Goal: Navigation & Orientation: Understand site structure

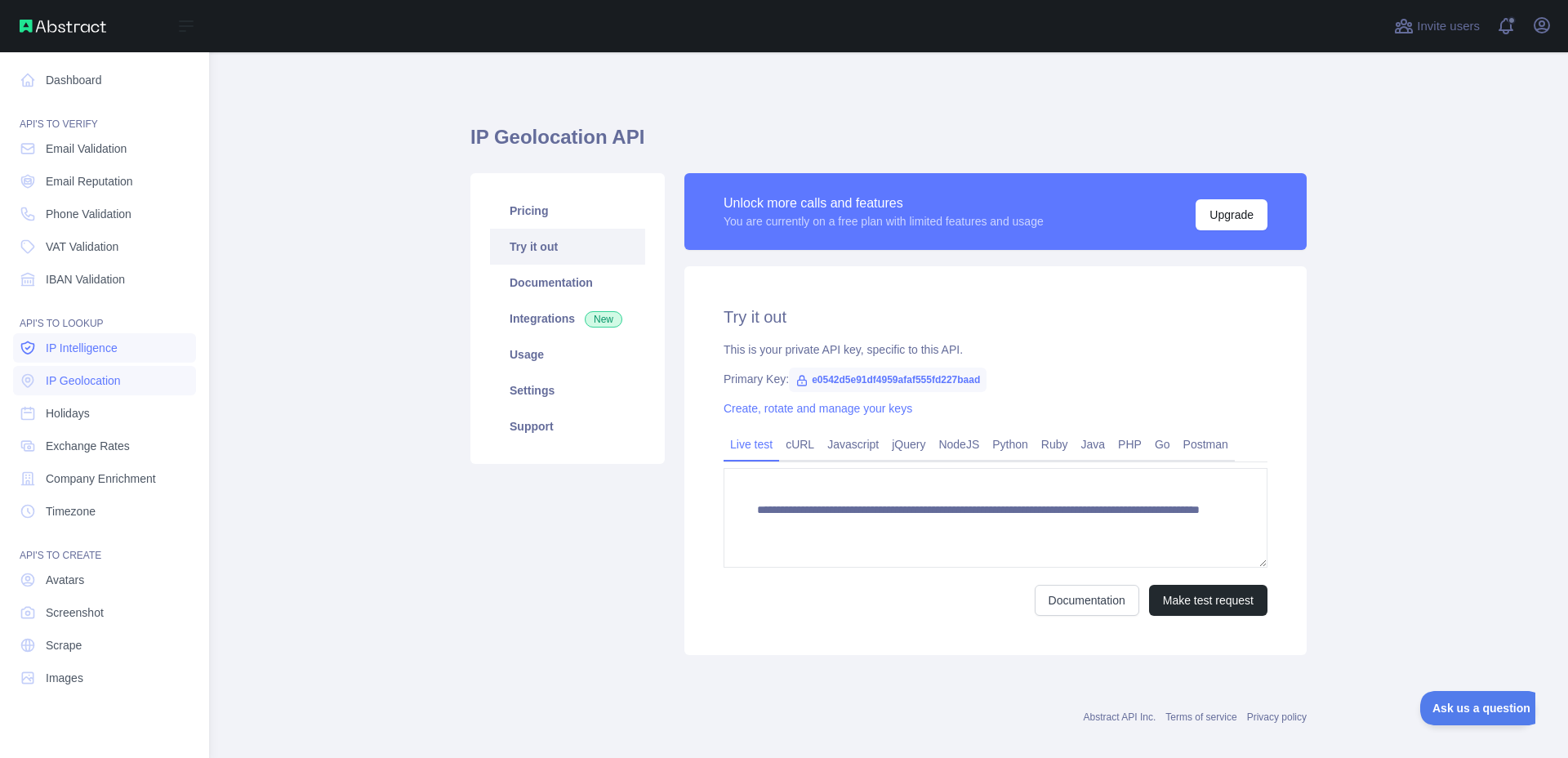
click at [96, 343] on span "IP Intelligence" at bounding box center [82, 347] width 72 height 16
click at [101, 486] on span "Company Enrichment" at bounding box center [101, 478] width 111 height 16
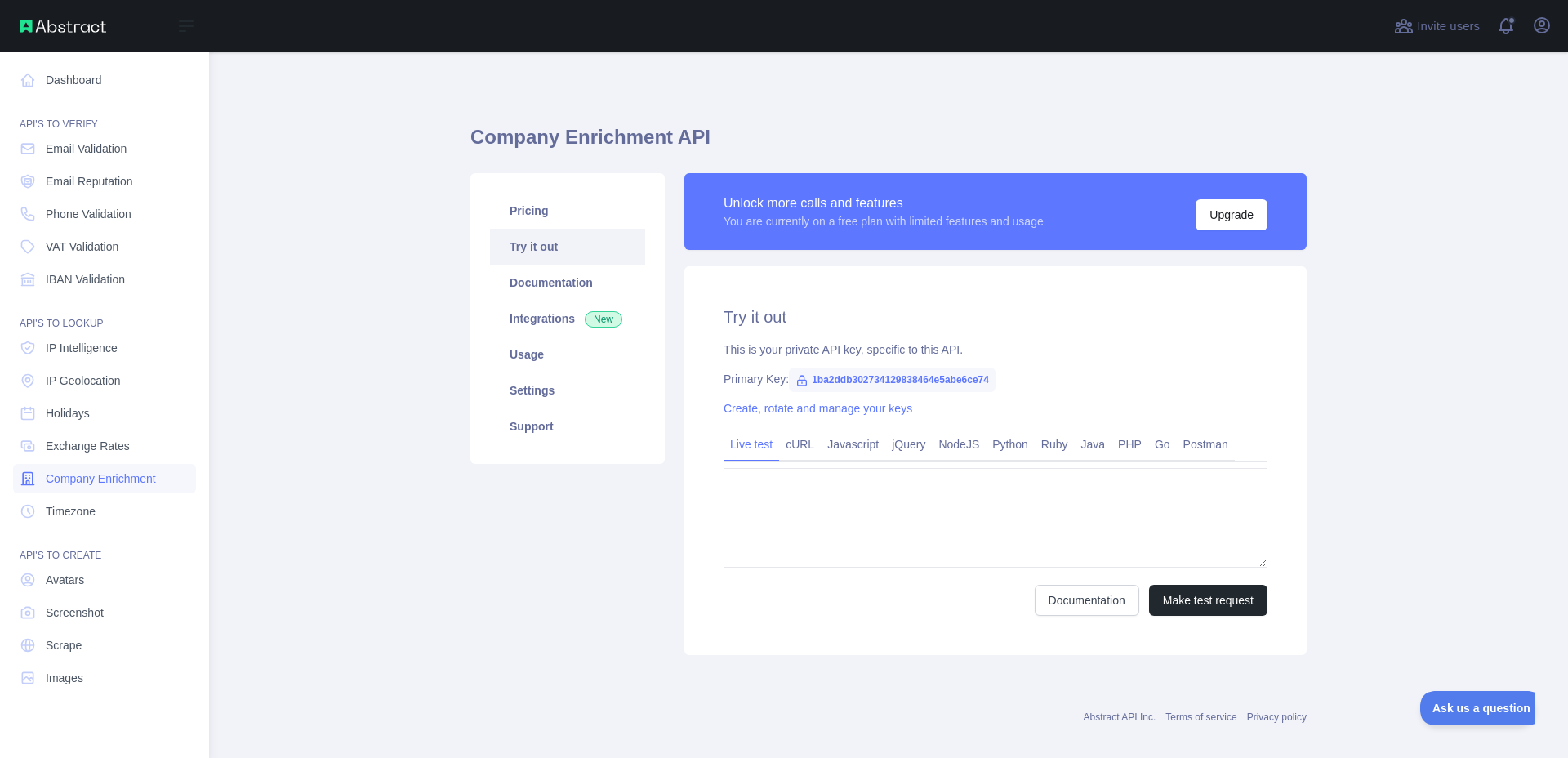
type textarea "**********"
click at [67, 390] on link "IP Geolocation" at bounding box center [104, 380] width 183 height 29
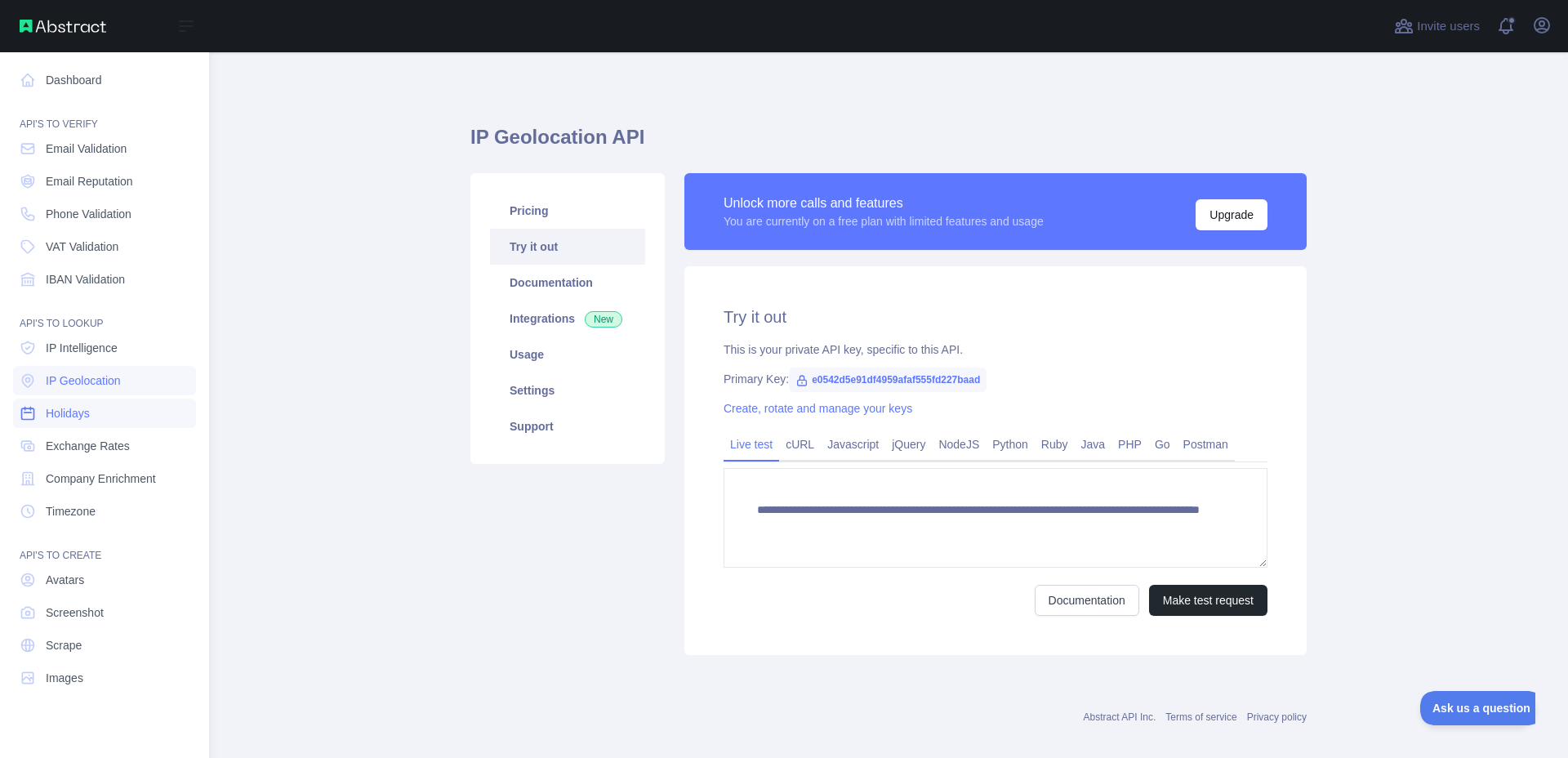
click at [63, 416] on span "Holidays" at bounding box center [67, 413] width 44 height 16
click at [64, 433] on link "Exchange Rates" at bounding box center [104, 446] width 183 height 29
click at [69, 448] on span "Exchange Rates" at bounding box center [87, 445] width 84 height 16
click at [81, 364] on nav "Dashboard API'S TO VERIFY Email Validation Email Reputation Phone Validation VA…" at bounding box center [104, 392] width 183 height 679
drag, startPoint x: 86, startPoint y: 345, endPoint x: 86, endPoint y: 354, distance: 9.0
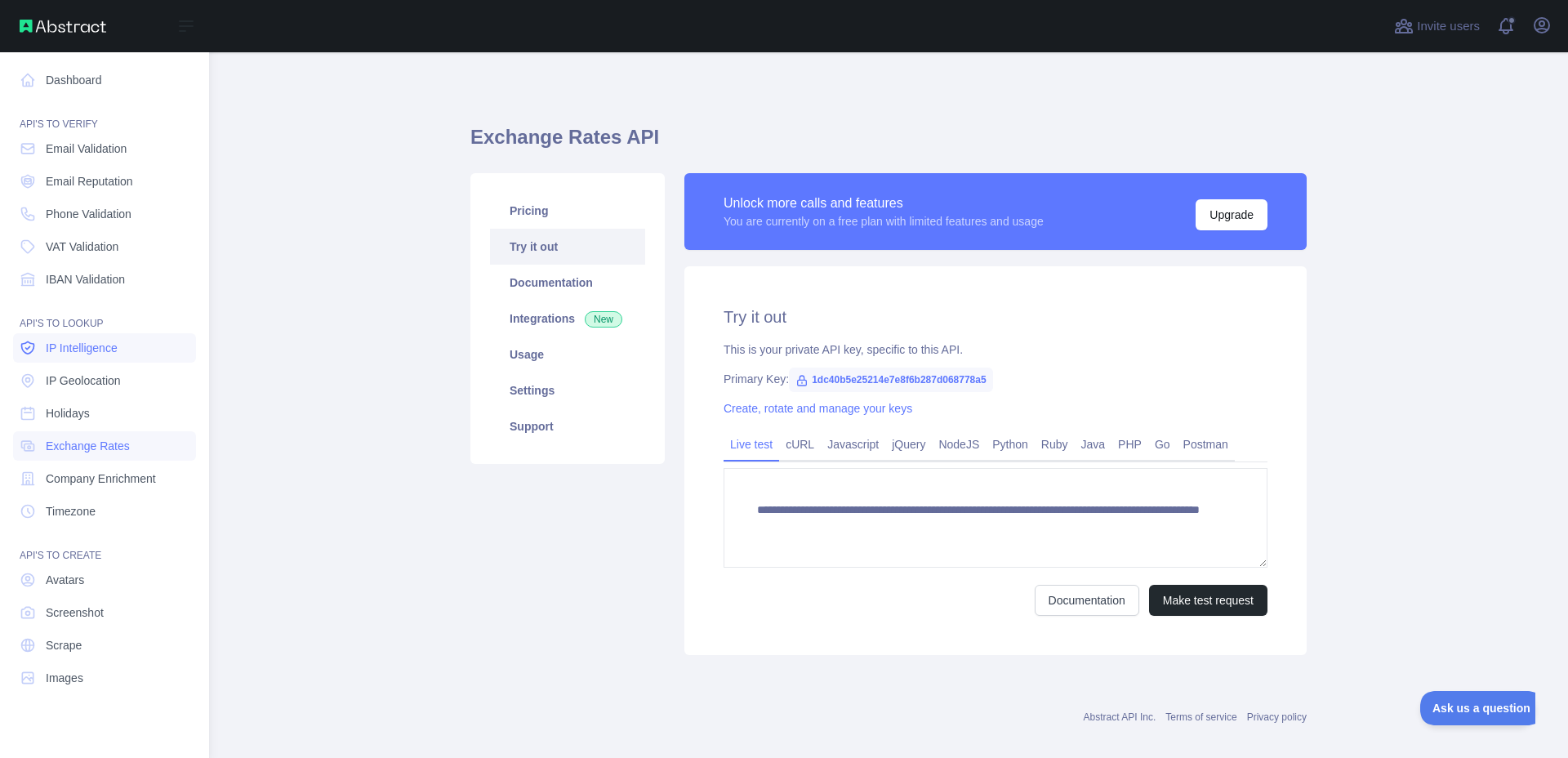
click at [88, 348] on span "IP Intelligence" at bounding box center [82, 347] width 72 height 16
click at [81, 152] on span "Email Validation" at bounding box center [85, 148] width 81 height 16
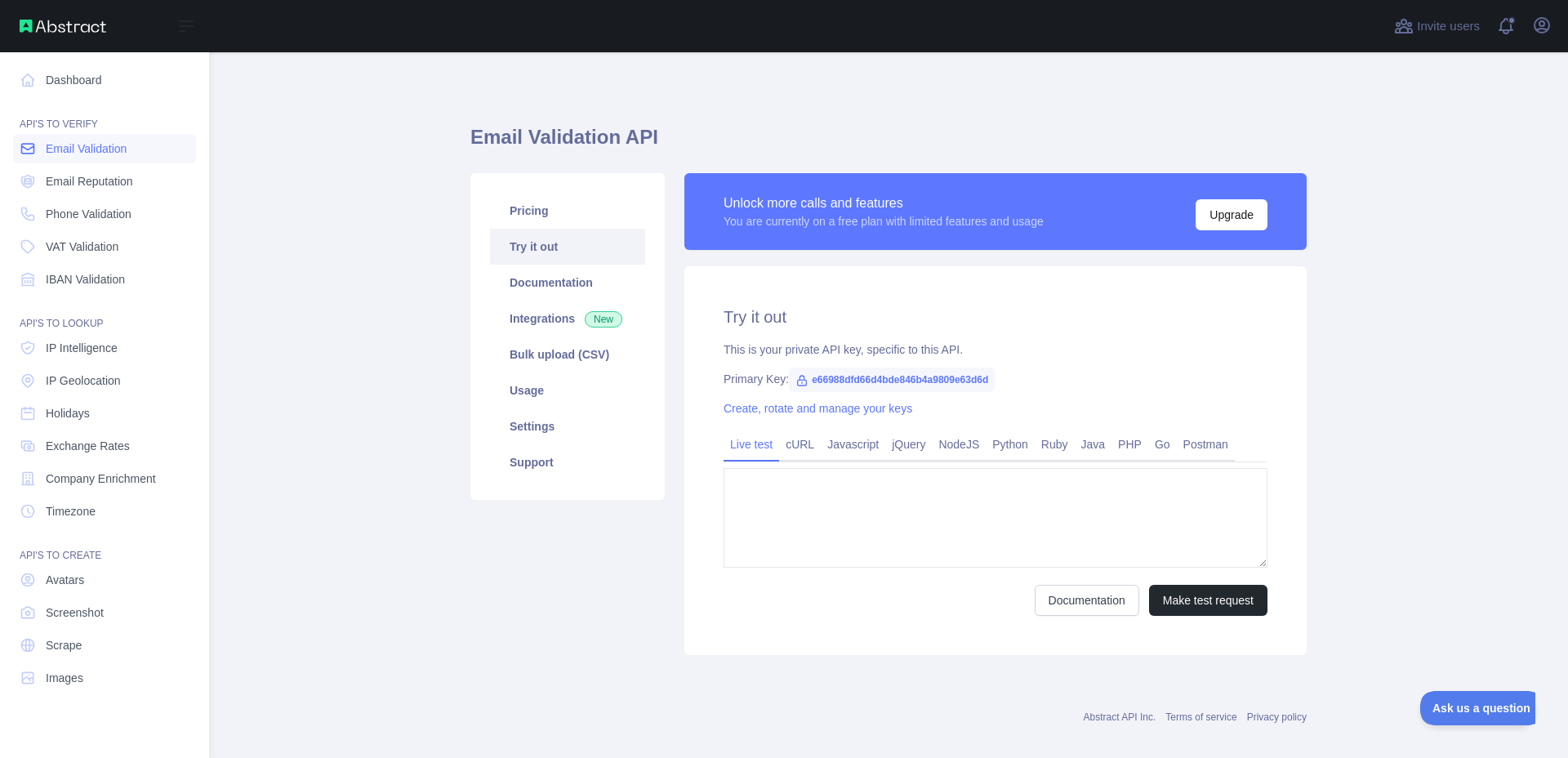
type textarea "**********"
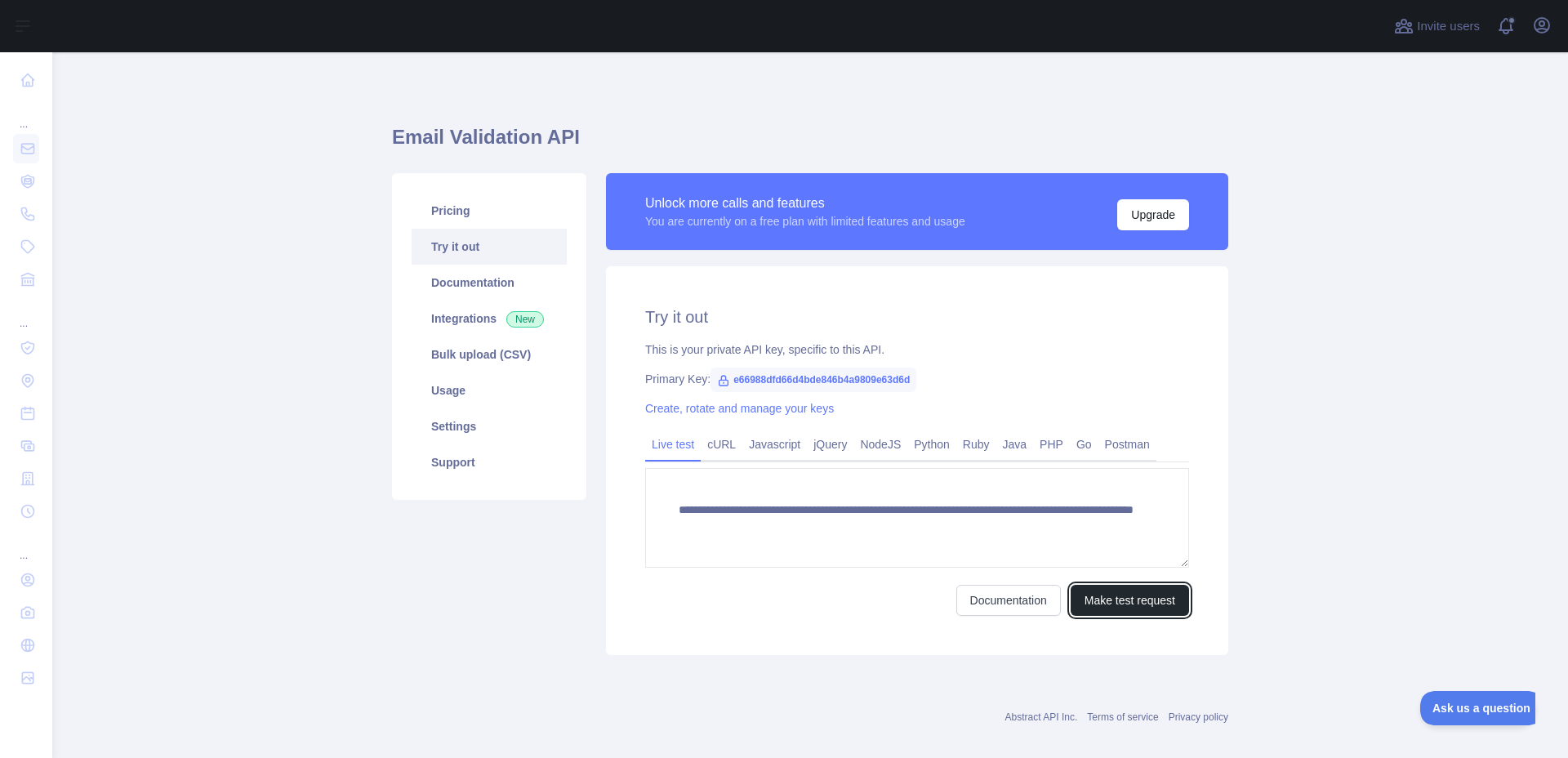
drag, startPoint x: 1125, startPoint y: 595, endPoint x: 736, endPoint y: 628, distance: 390.4
